Goal: Task Accomplishment & Management: Manage account settings

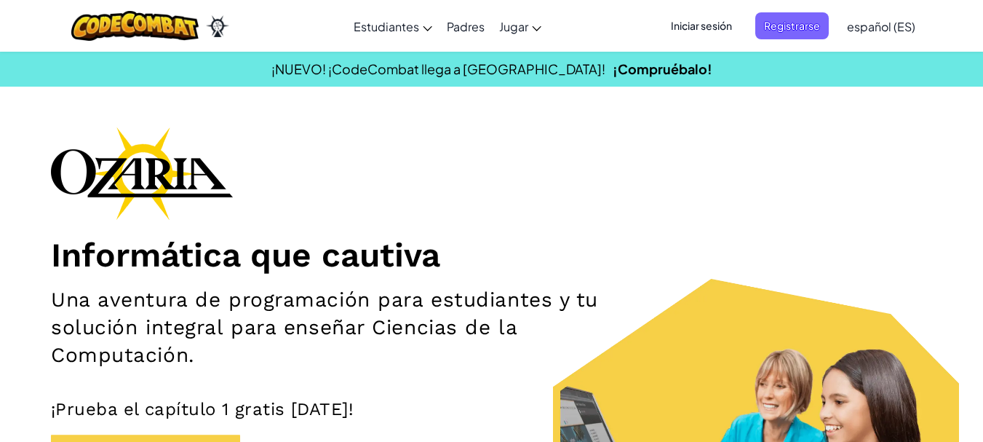
click at [706, 33] on font "Iniciar sesión" at bounding box center [701, 25] width 61 height 15
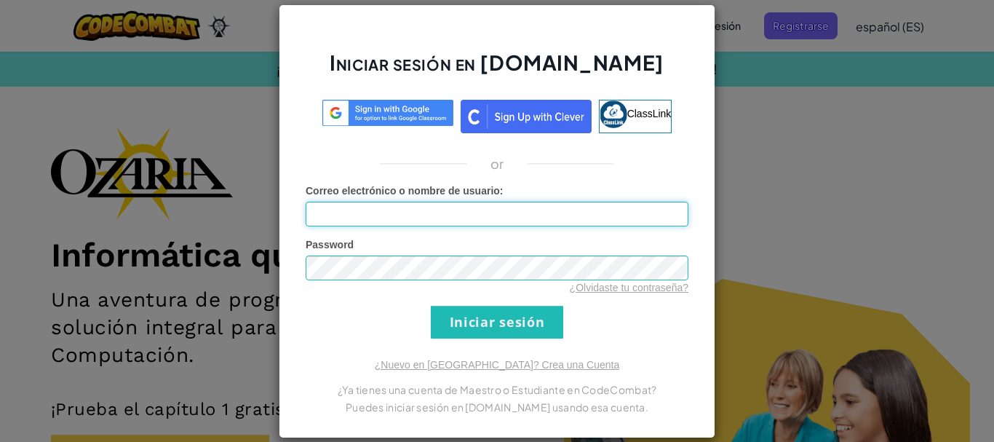
type input "ab_.r1l._"
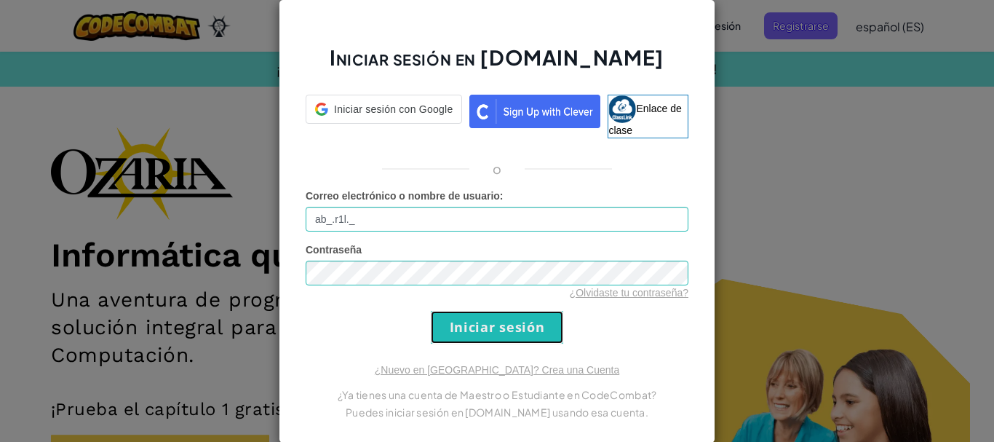
click at [488, 319] on input "Iniciar sesión" at bounding box center [497, 327] width 132 height 33
